Goal: Task Accomplishment & Management: Complete application form

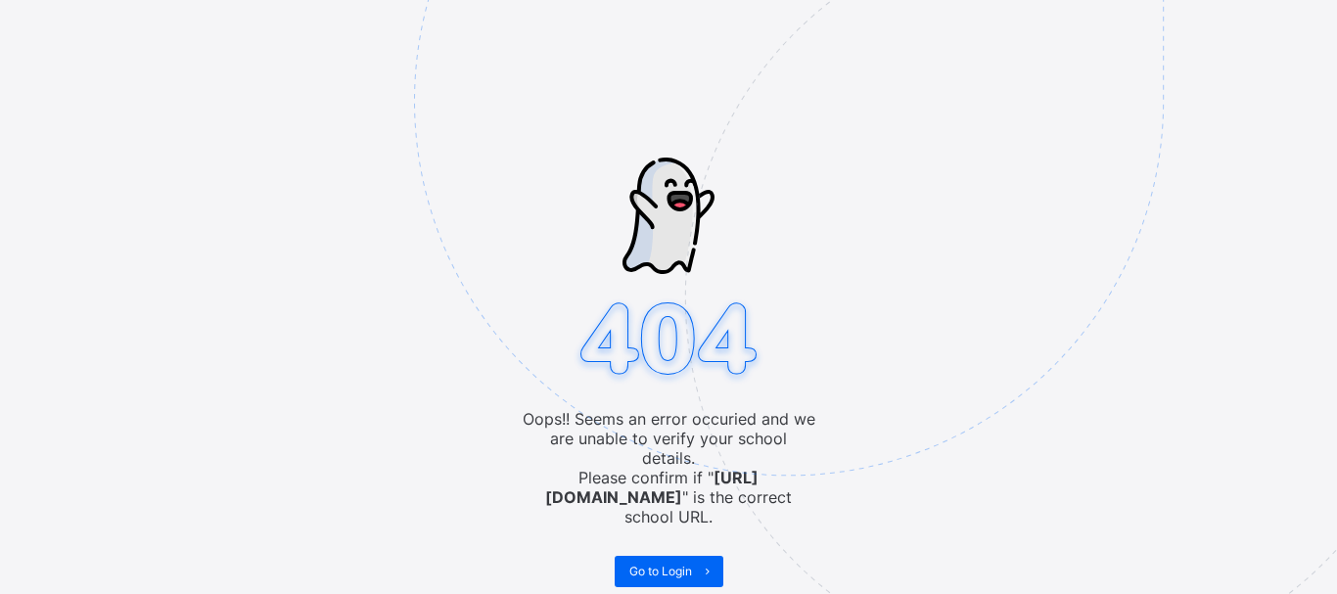
click at [654, 564] on span "Go to Login" at bounding box center [660, 571] width 63 height 15
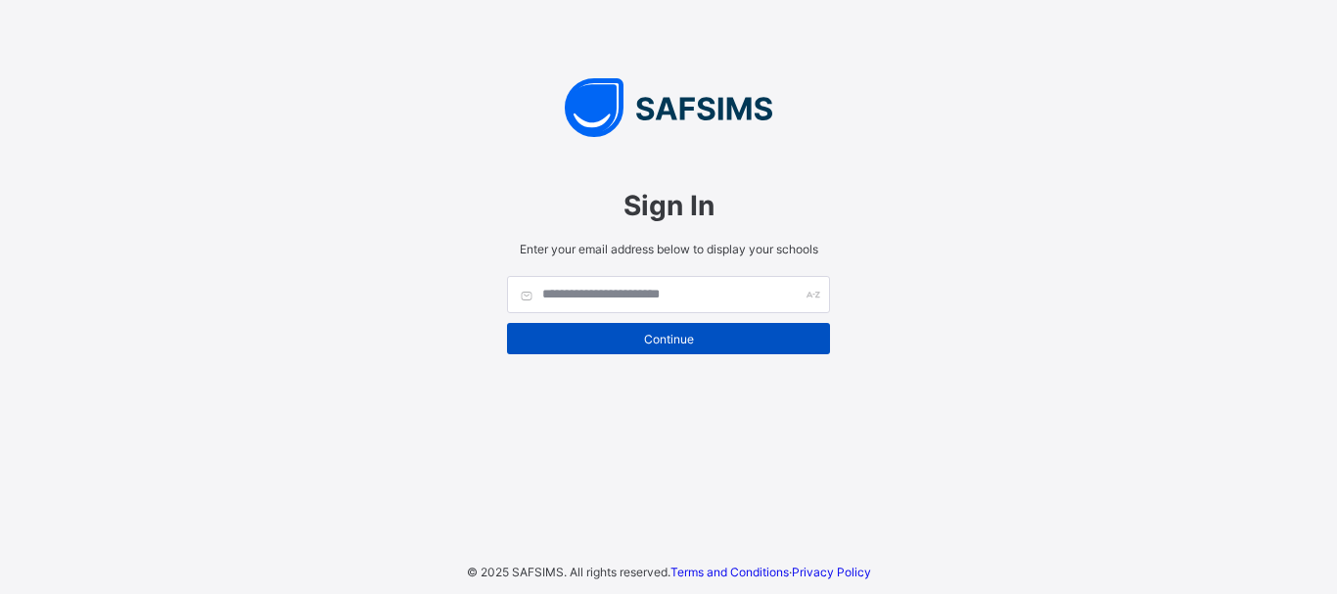
click at [665, 338] on span "Continue" at bounding box center [669, 339] width 294 height 15
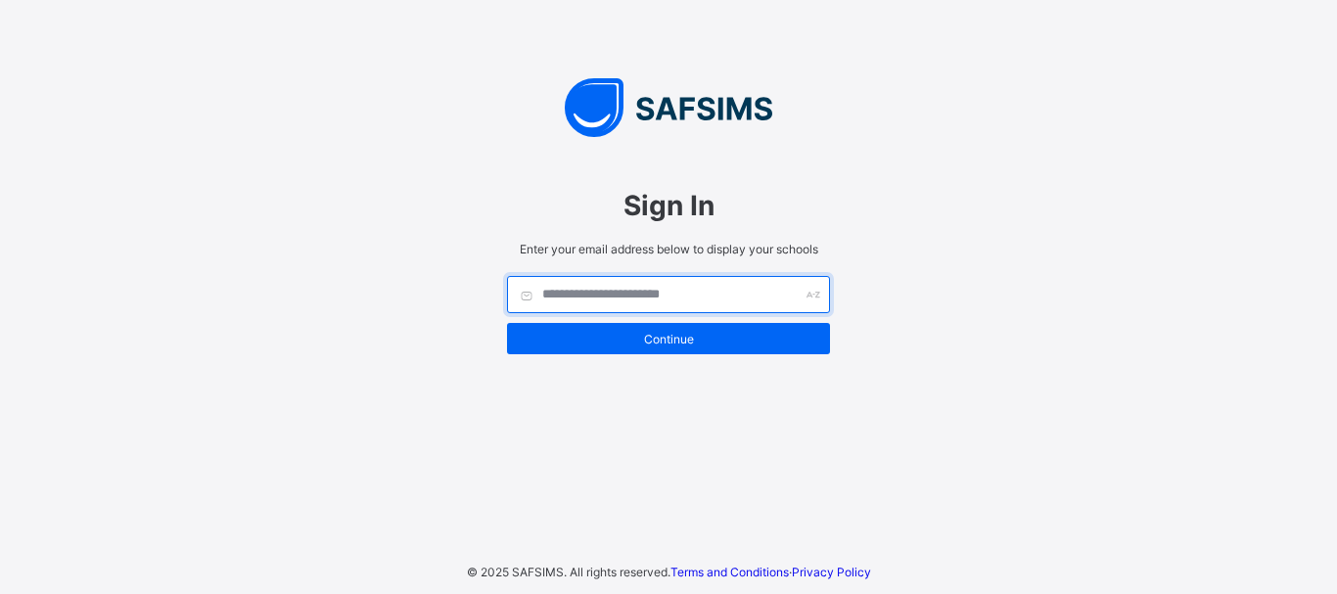
click at [620, 292] on input "text" at bounding box center [668, 294] width 323 height 37
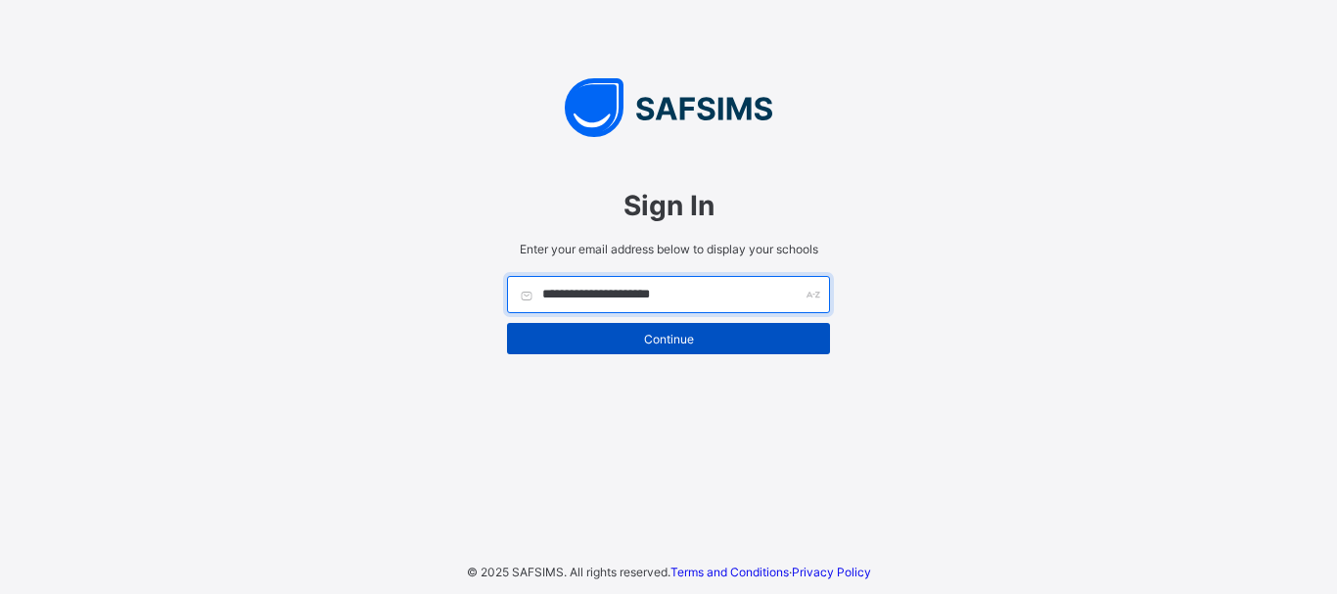
type input "**********"
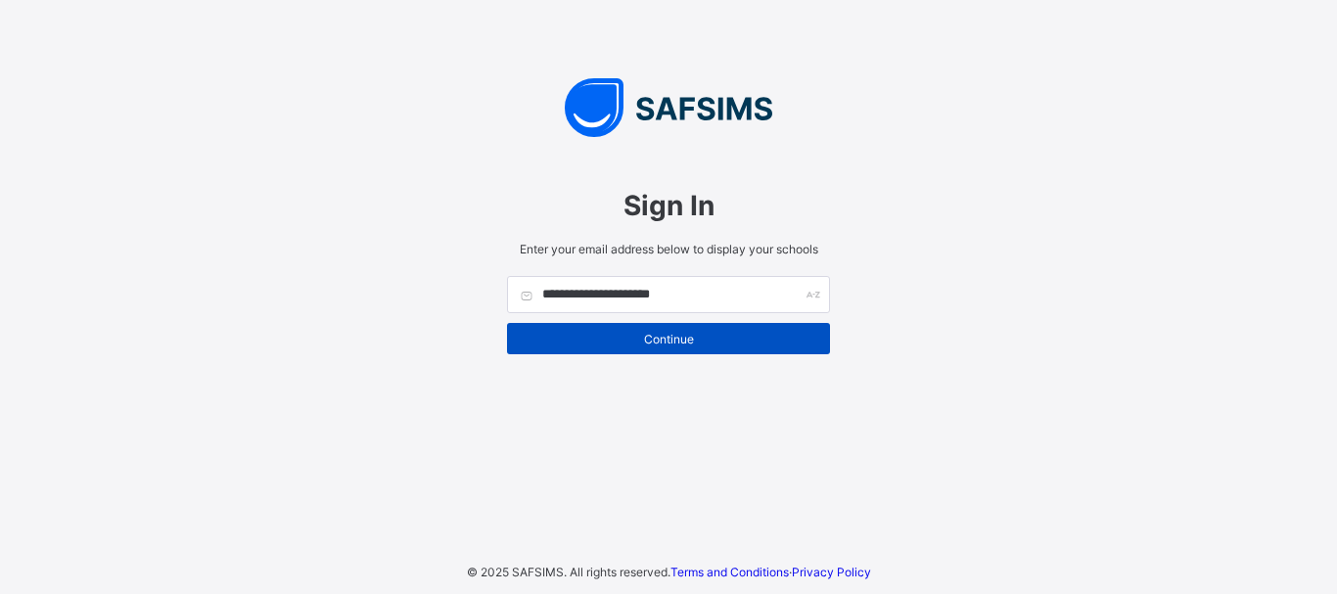
click at [689, 332] on span "Continue" at bounding box center [669, 339] width 294 height 15
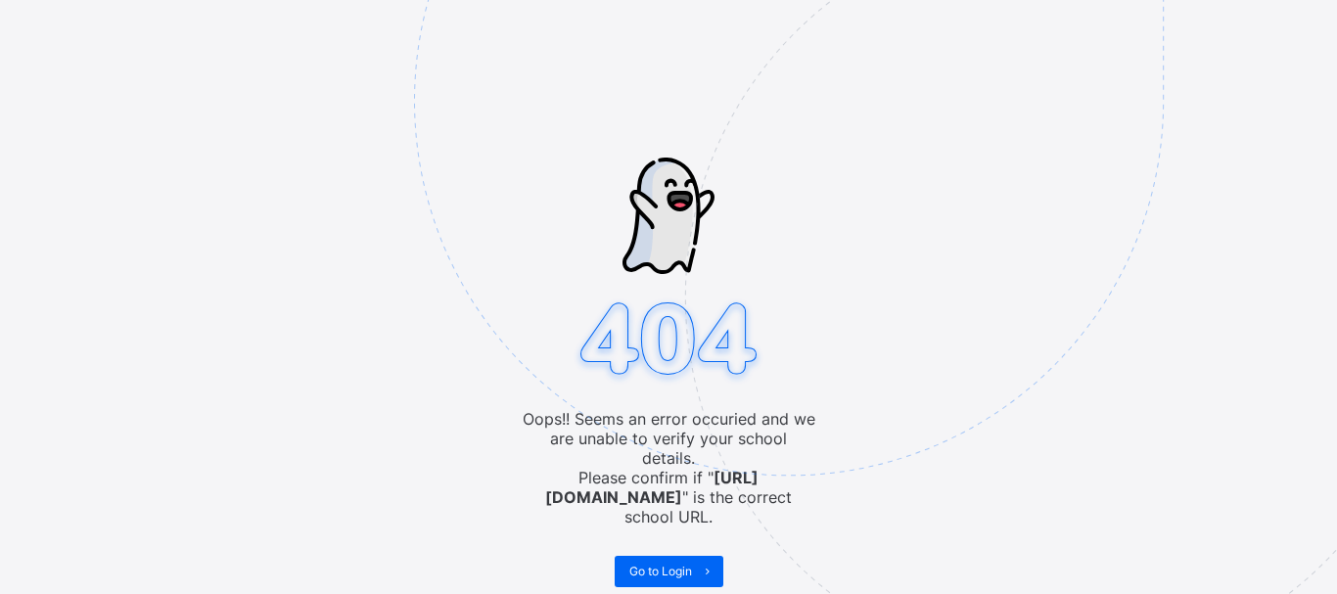
click at [954, 177] on img at bounding box center [924, 199] width 1021 height 947
